Goal: Transaction & Acquisition: Purchase product/service

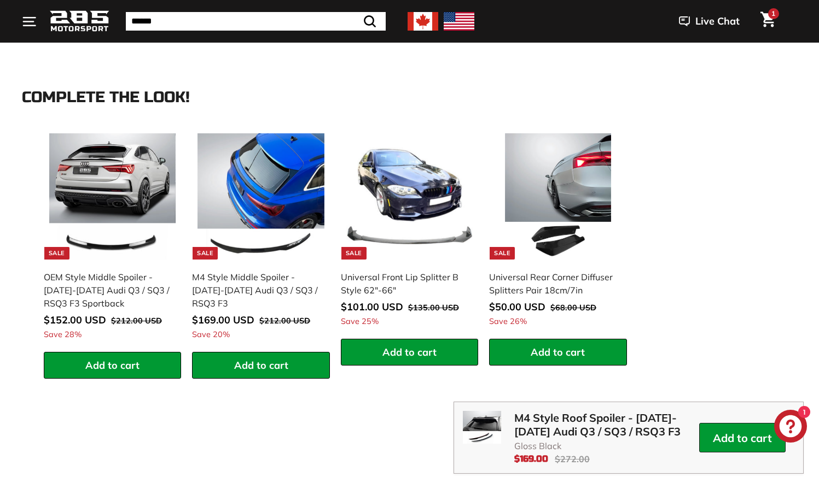
scroll to position [1468, 0]
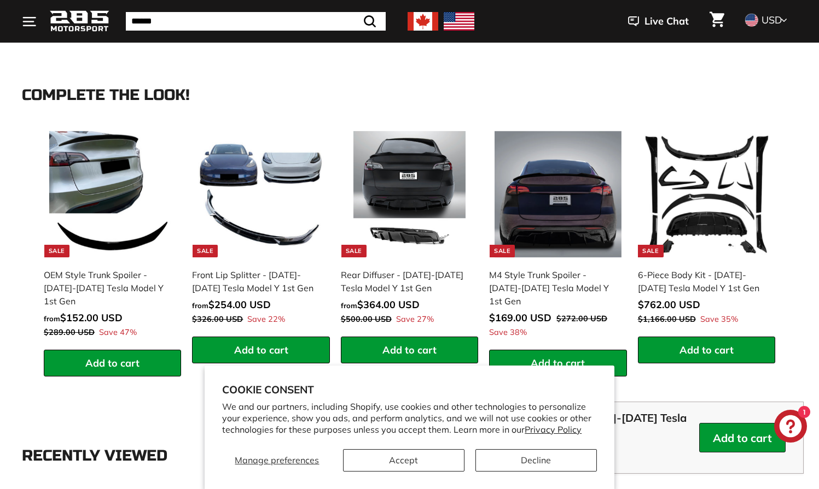
scroll to position [1468, 0]
